Goal: Download file/media

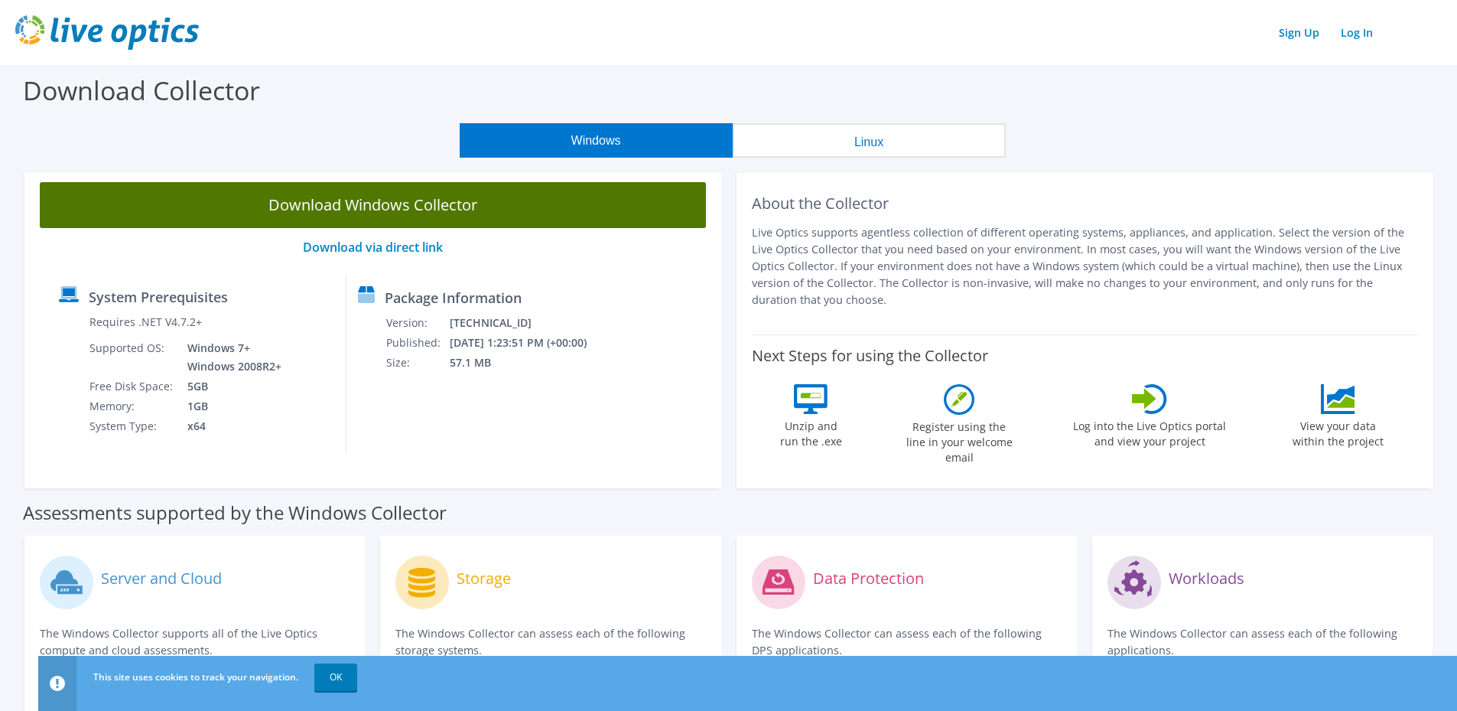
click at [325, 207] on link "Download Windows Collector" at bounding box center [373, 205] width 666 height 46
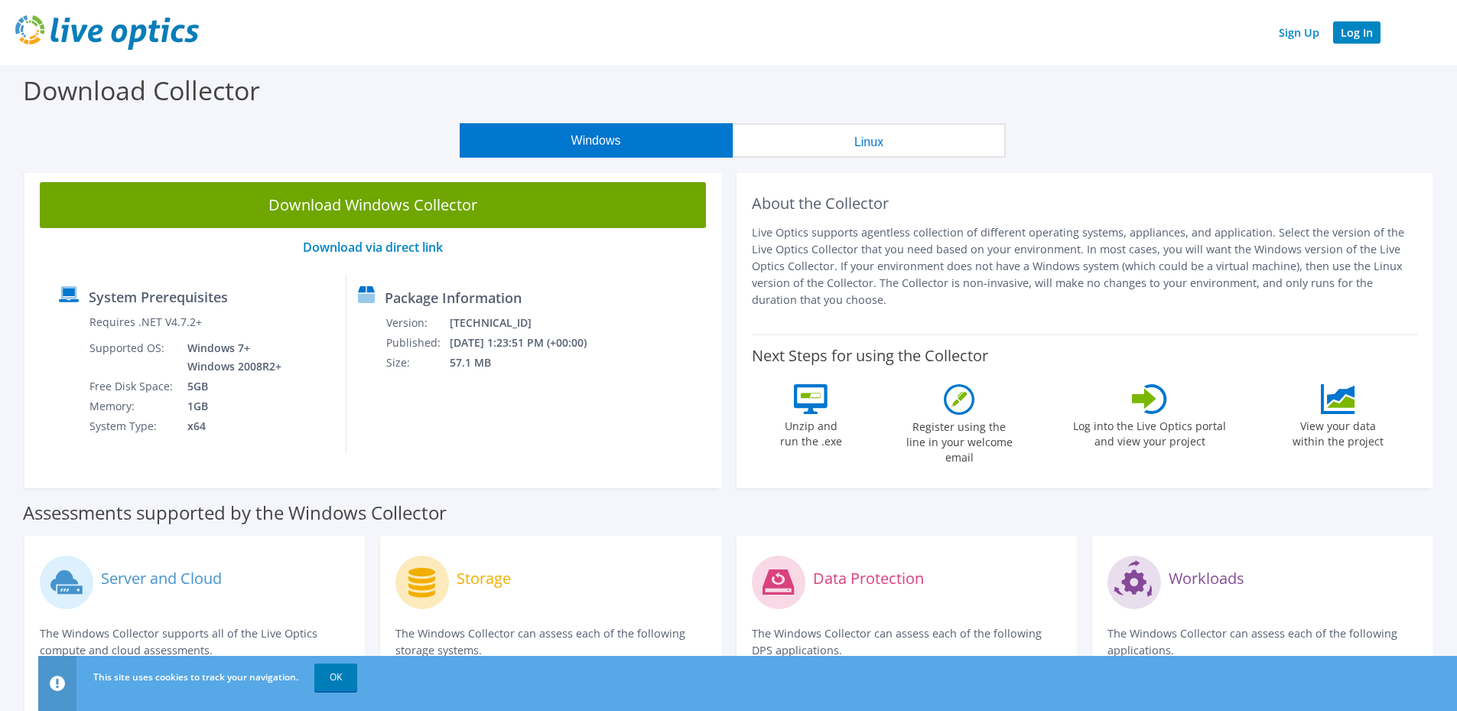
click at [1368, 32] on link "Log In" at bounding box center [1356, 32] width 47 height 22
click at [338, 680] on link "OK" at bounding box center [335, 677] width 43 height 28
